Goal: Task Accomplishment & Management: Use online tool/utility

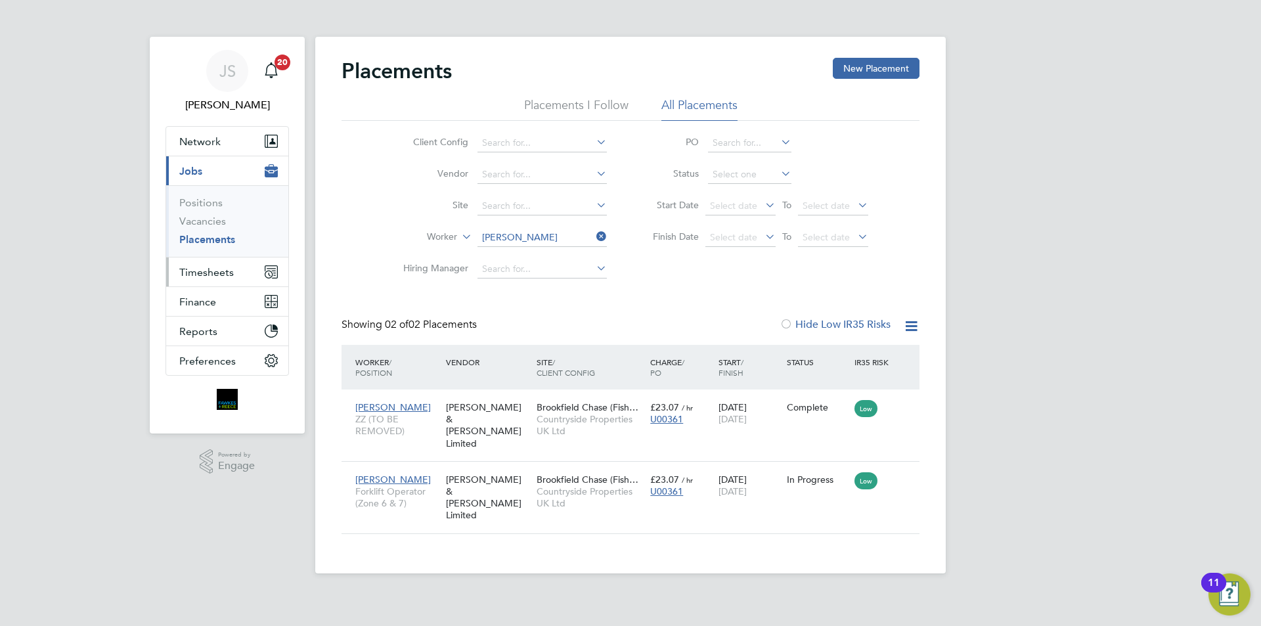
click at [192, 269] on span "Timesheets" at bounding box center [206, 272] width 55 height 12
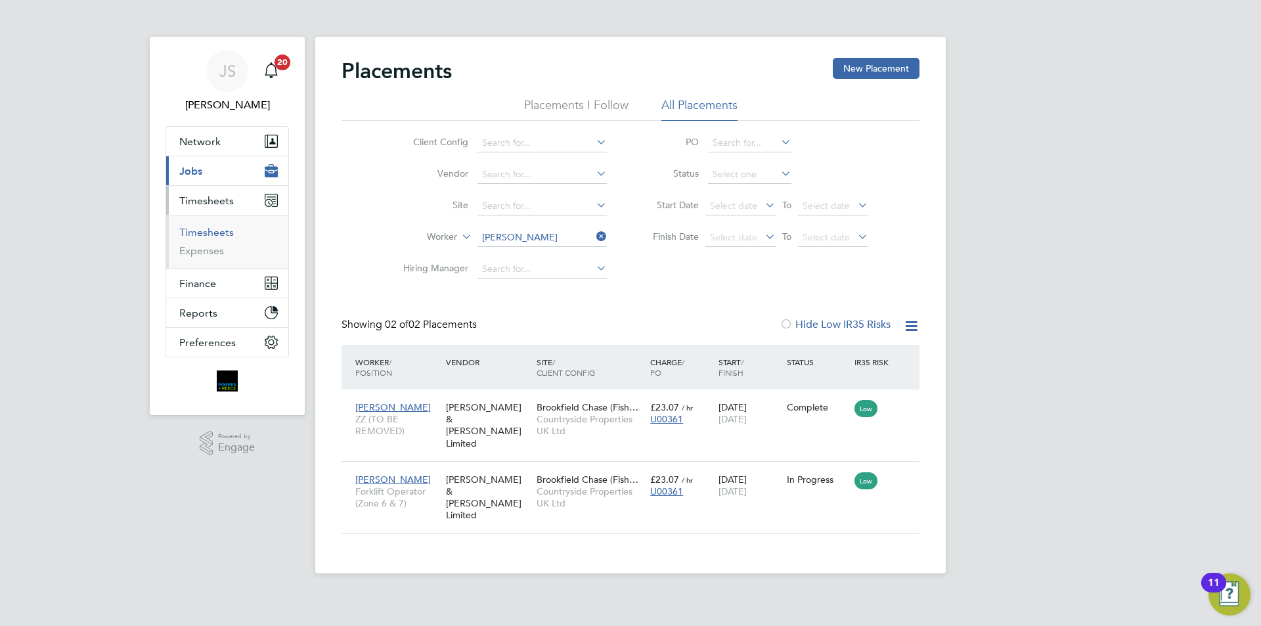
click at [219, 233] on link "Timesheets" at bounding box center [206, 232] width 55 height 12
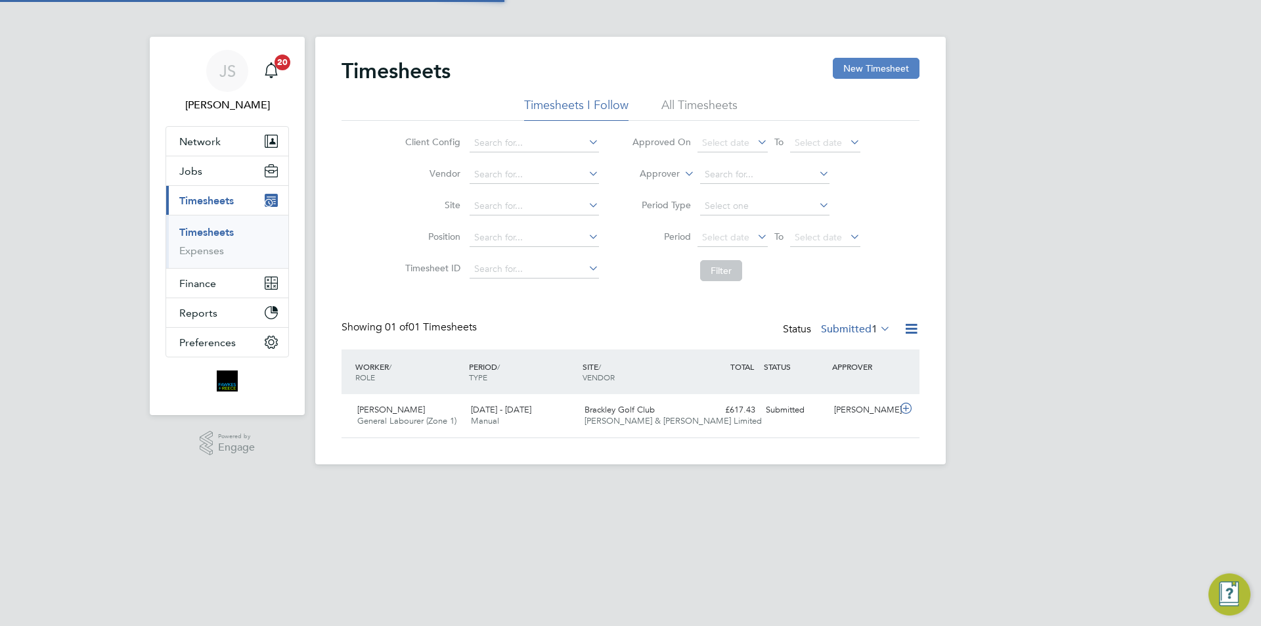
scroll to position [33, 114]
click at [866, 66] on button "New Timesheet" at bounding box center [876, 68] width 87 height 21
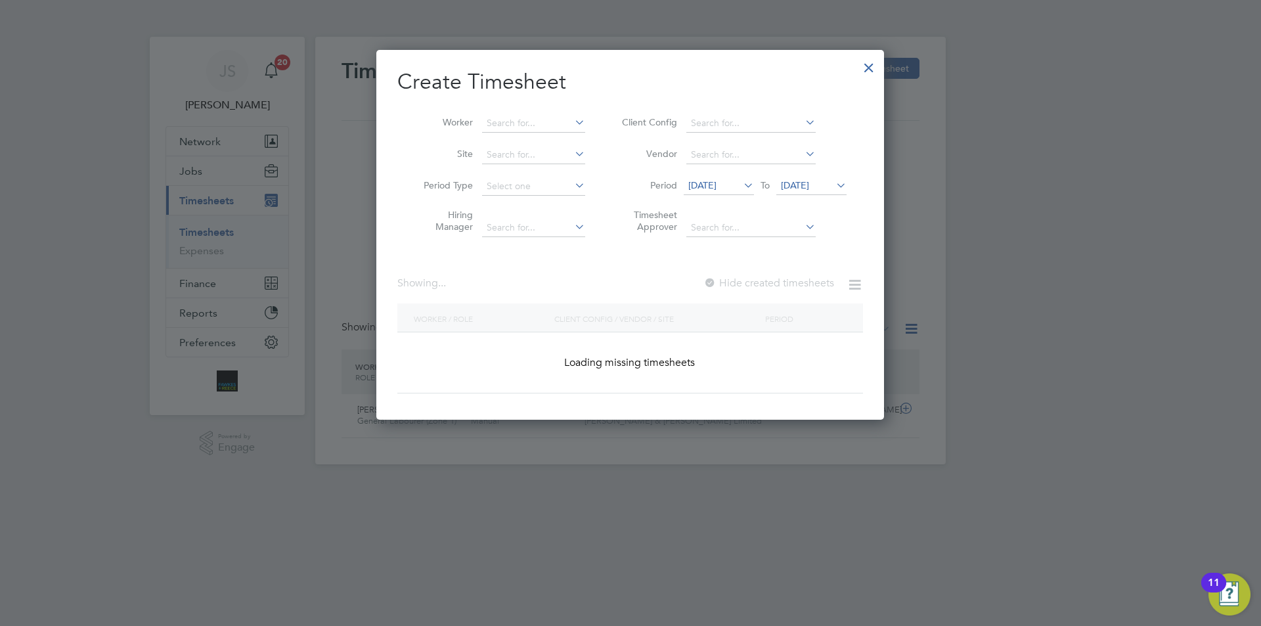
scroll to position [1484, 508]
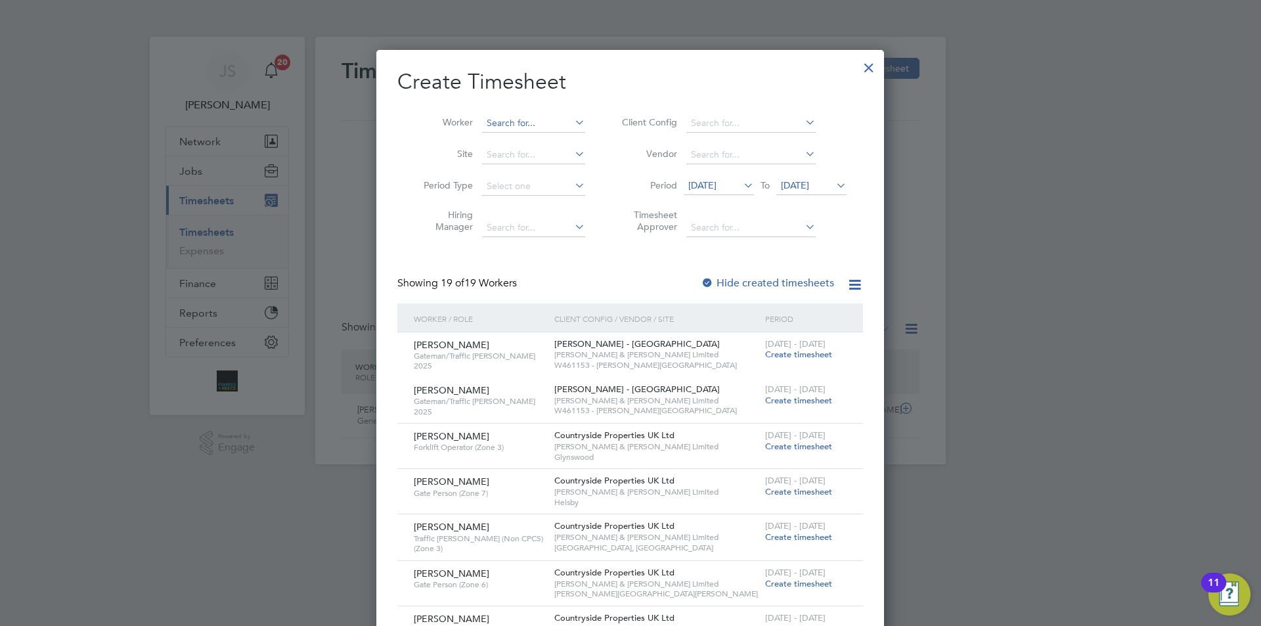
click at [523, 123] on input at bounding box center [533, 123] width 103 height 18
click at [531, 136] on li "[PERSON_NAME] ter" at bounding box center [539, 141] width 116 height 18
type input "[PERSON_NAME]"
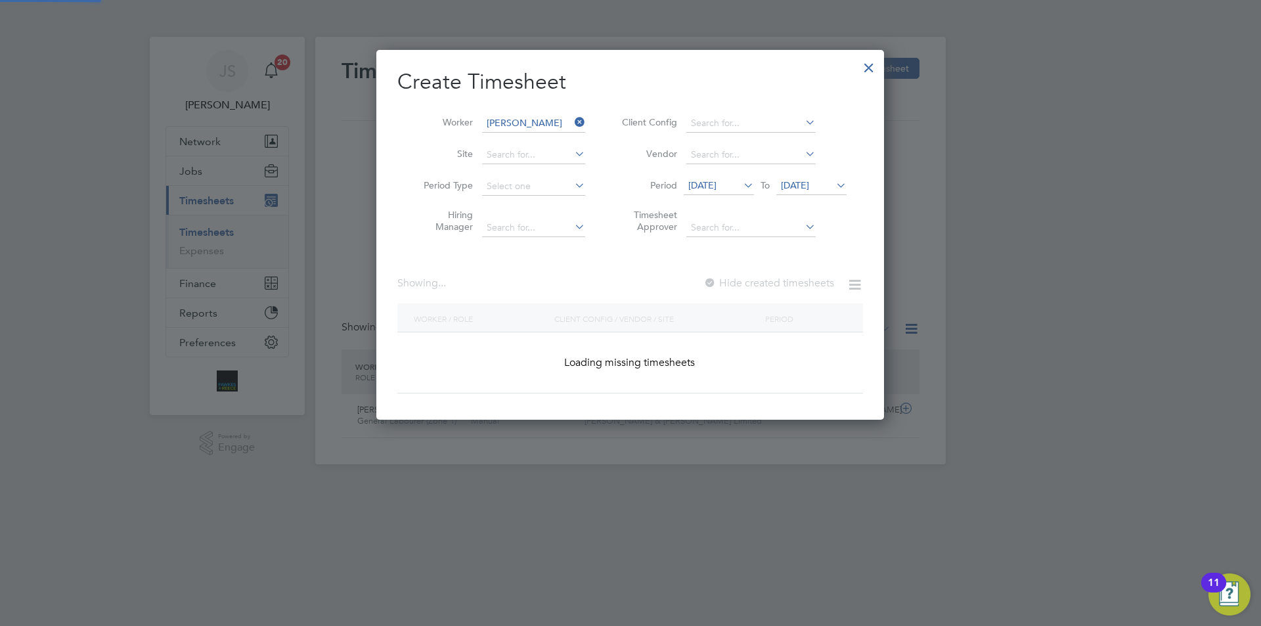
scroll to position [354, 508]
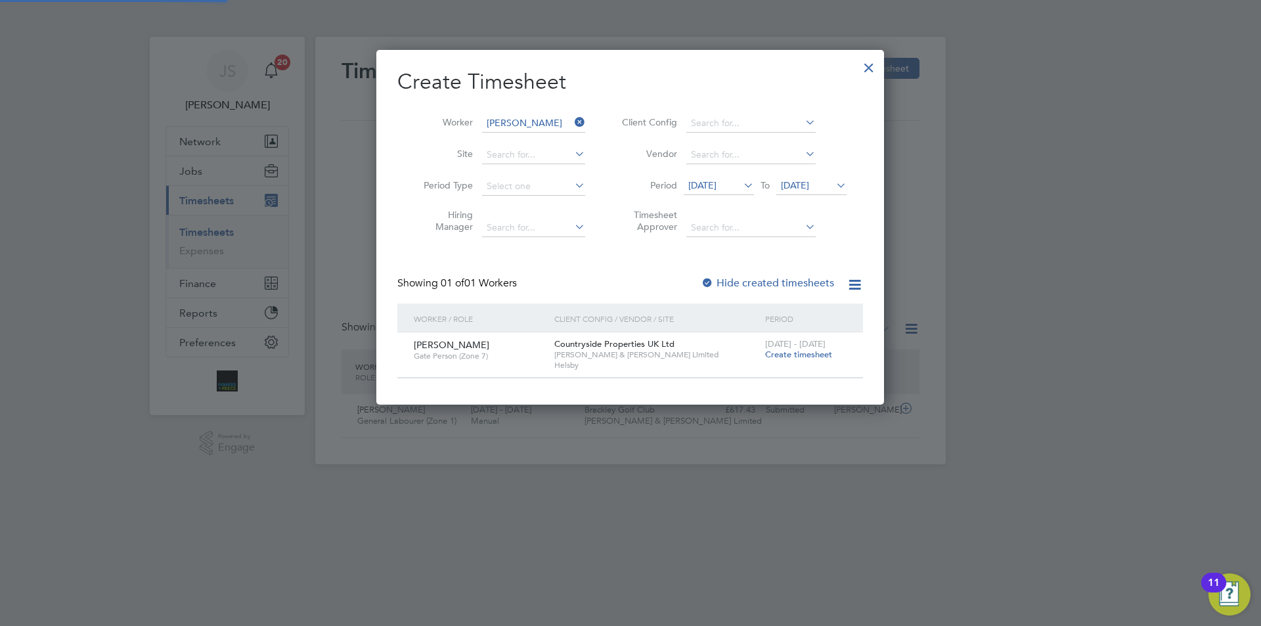
click at [795, 356] on span "Create timesheet" at bounding box center [798, 354] width 67 height 11
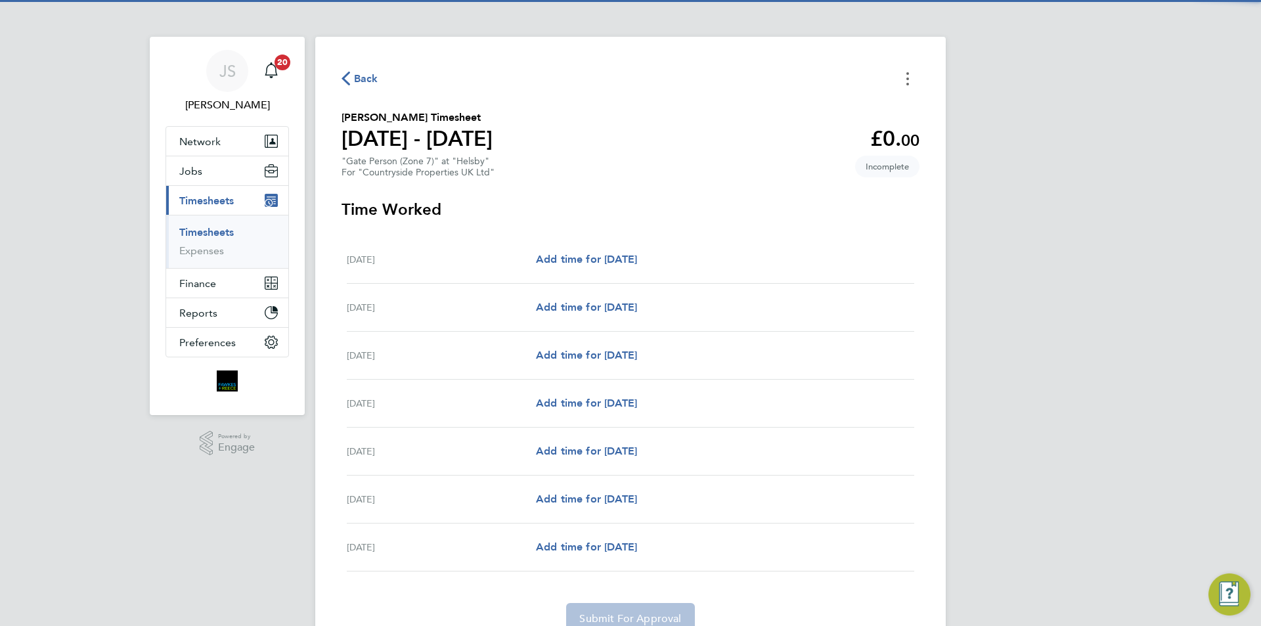
click at [914, 77] on button "Timesheets Menu" at bounding box center [908, 78] width 24 height 20
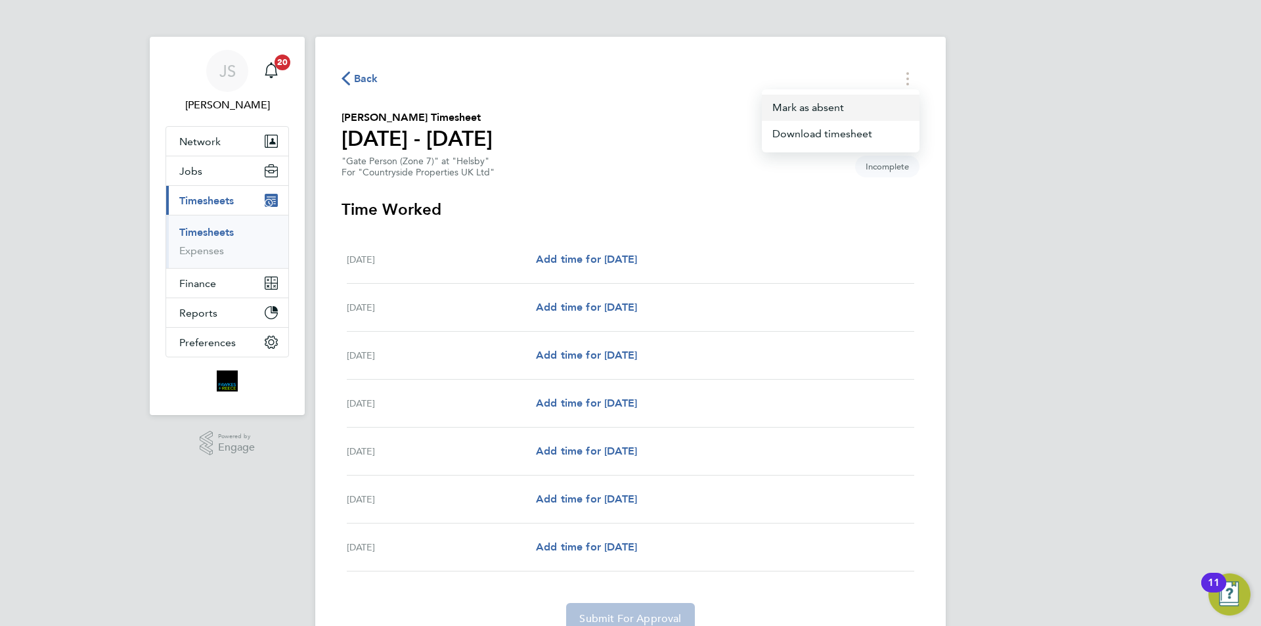
click at [819, 108] on button "Mark as absent" at bounding box center [841, 108] width 158 height 26
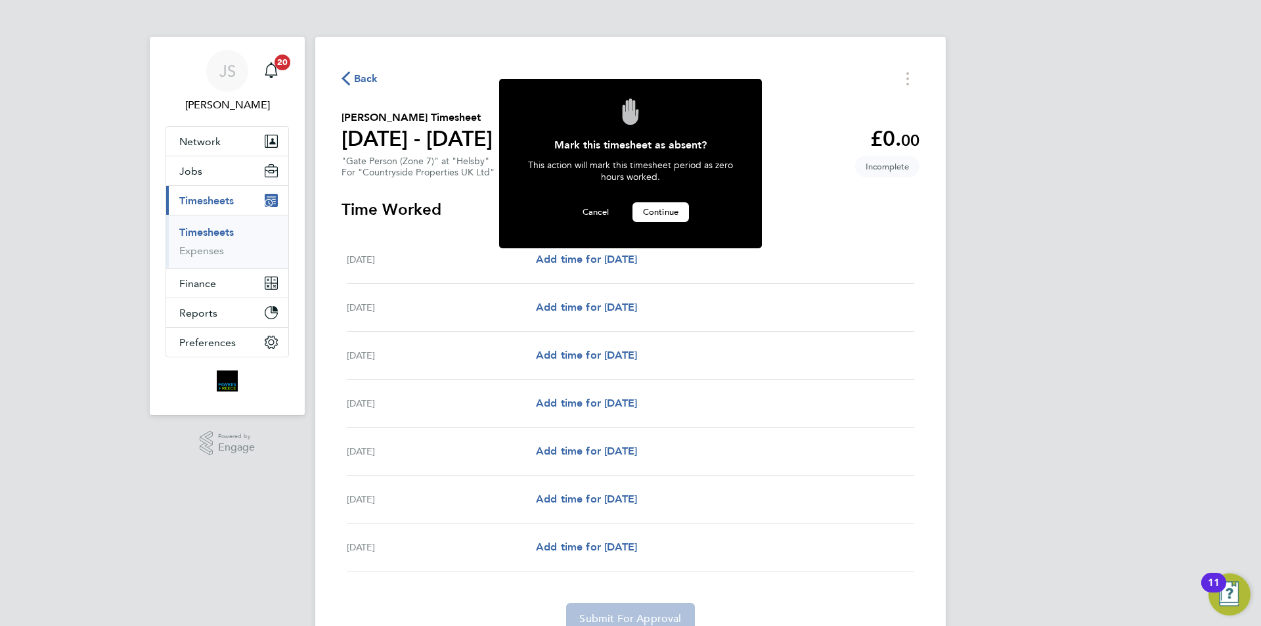
click at [649, 206] on span "Continue" at bounding box center [660, 211] width 35 height 11
